Goal: Task Accomplishment & Management: Use online tool/utility

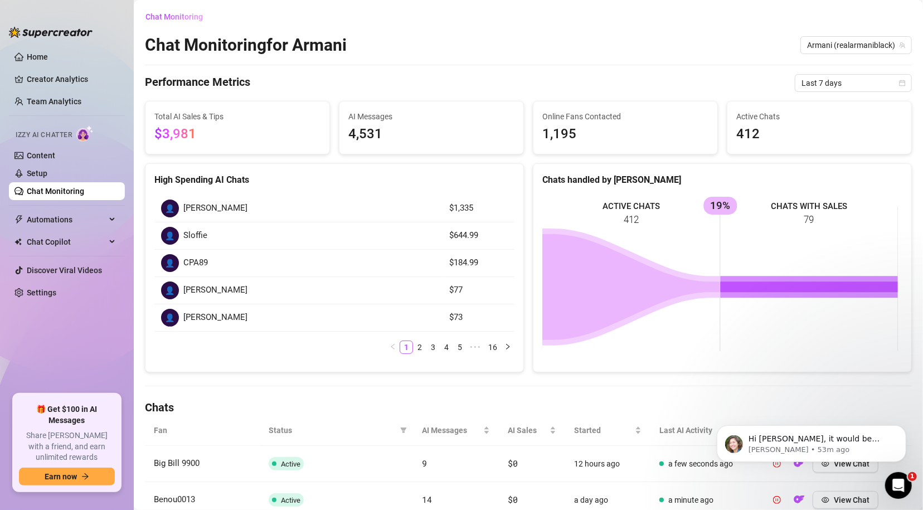
scroll to position [1109, 0]
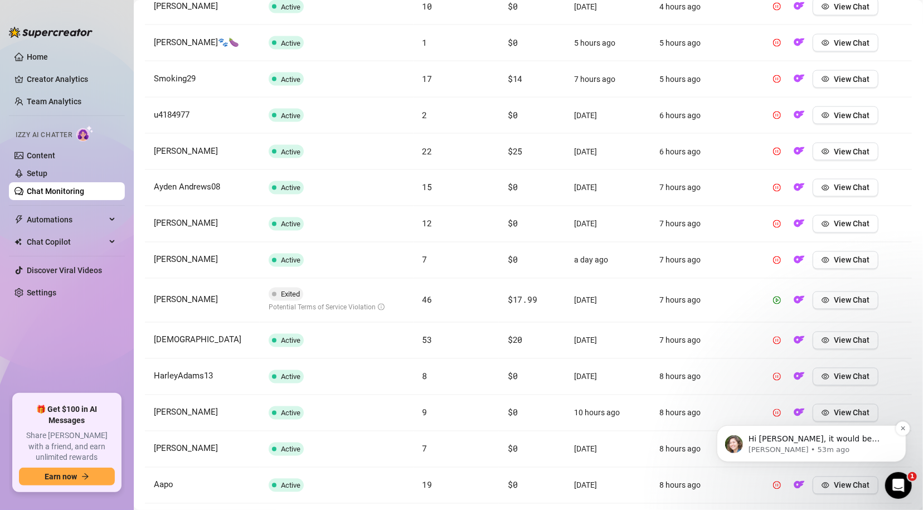
click at [787, 425] on div "Hi [PERSON_NAME], it would be great to schedule a call with our team so you can…" at bounding box center [810, 443] width 189 height 37
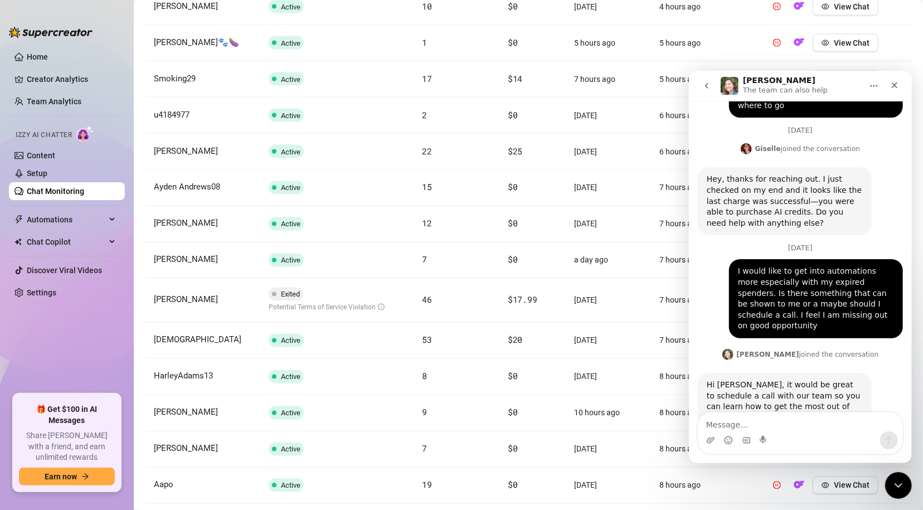
scroll to position [437, 0]
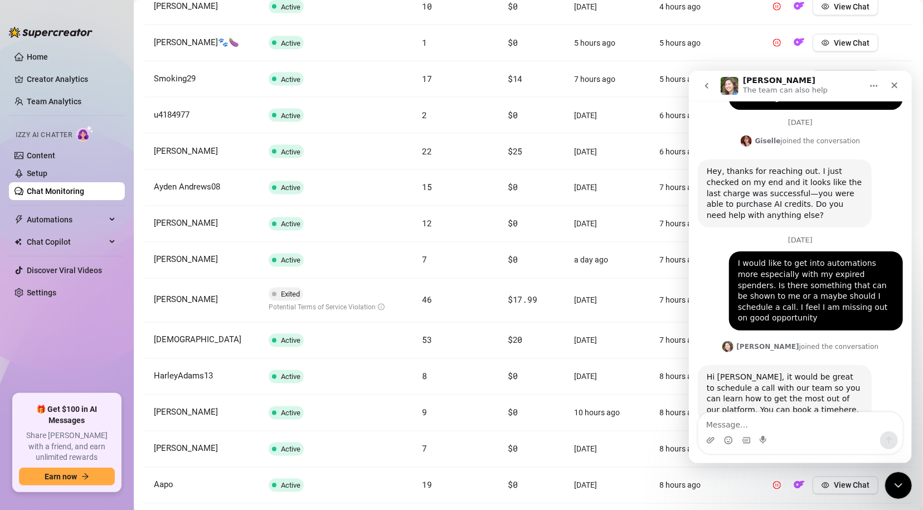
click at [838, 404] on link "here" at bounding box center [847, 408] width 18 height 9
click at [893, 85] on icon "Close" at bounding box center [894, 85] width 6 height 6
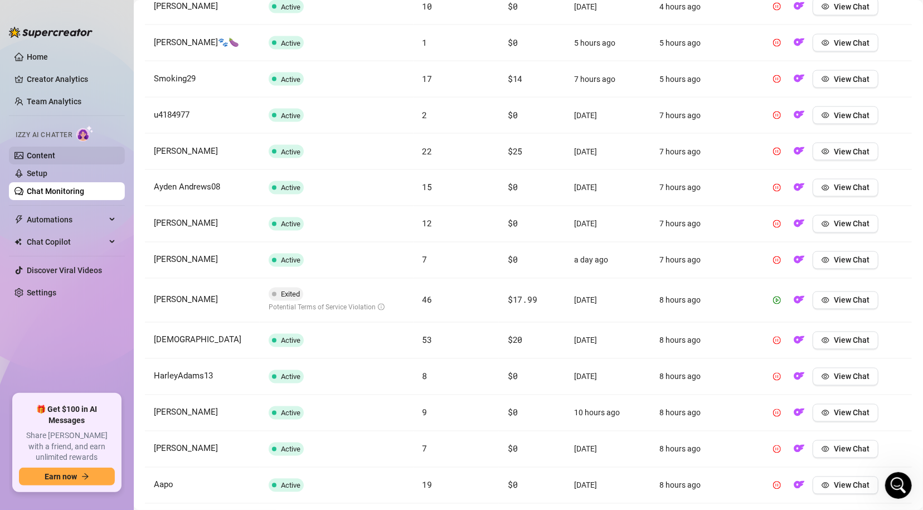
click at [38, 155] on link "Content" at bounding box center [41, 155] width 28 height 9
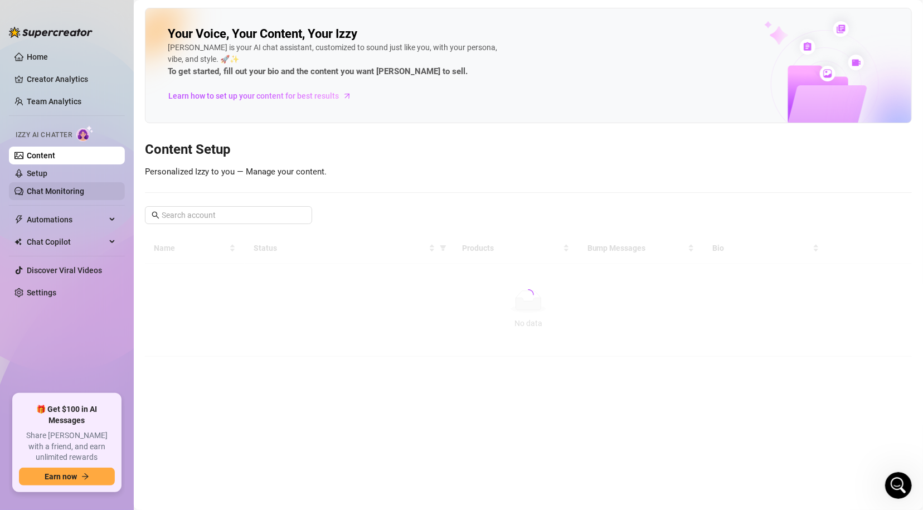
click at [57, 194] on link "Chat Monitoring" at bounding box center [55, 191] width 57 height 9
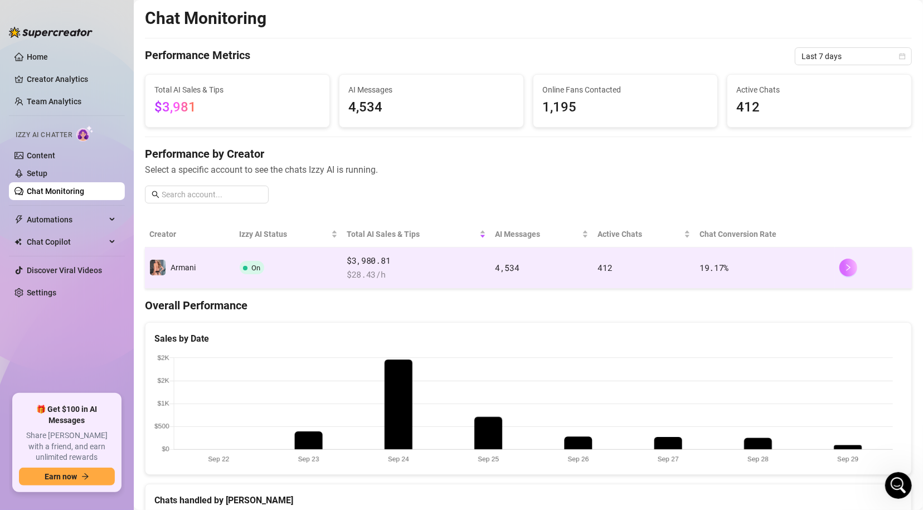
click at [844, 266] on icon "right" at bounding box center [848, 268] width 8 height 8
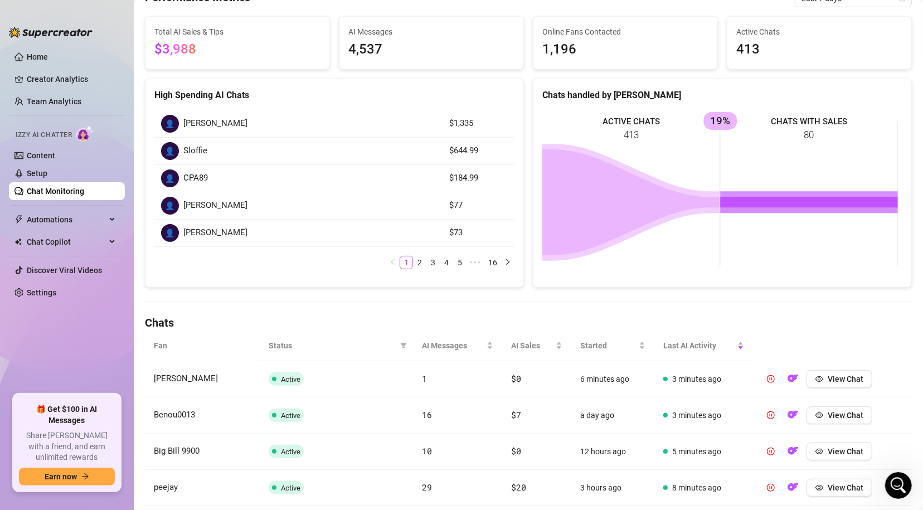
scroll to position [104, 0]
